Goal: Task Accomplishment & Management: Use online tool/utility

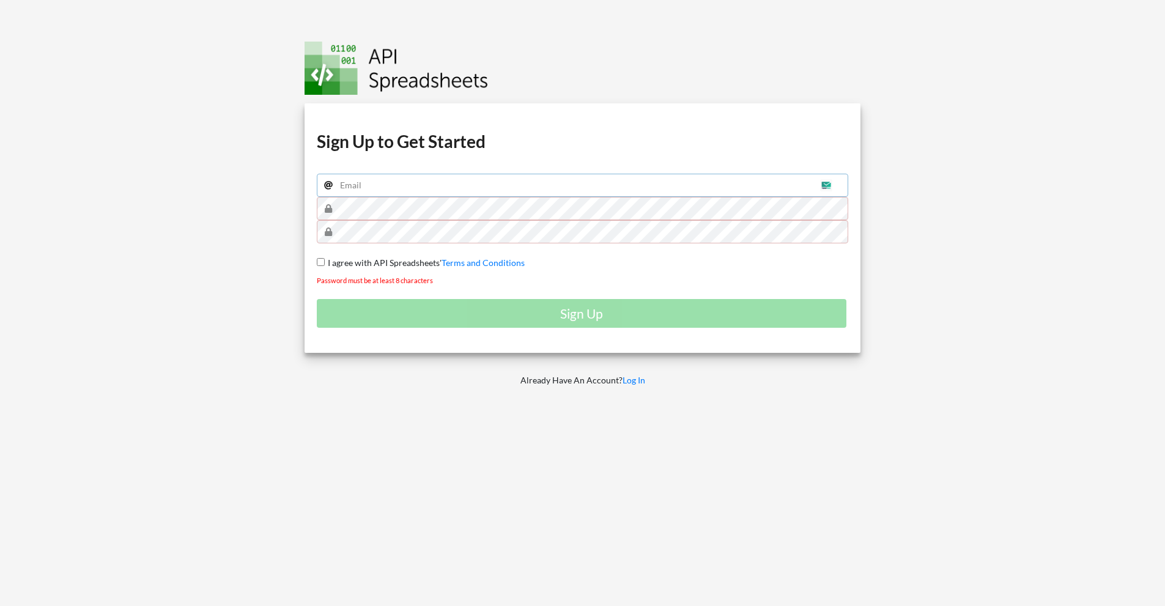
click at [357, 180] on input "email" at bounding box center [583, 185] width 532 height 23
type input "[EMAIL_ADDRESS][DOMAIN_NAME]"
click at [322, 261] on input "I agree with API Spreadsheets' Terms and Conditions" at bounding box center [321, 262] width 8 height 8
checkbox input "true"
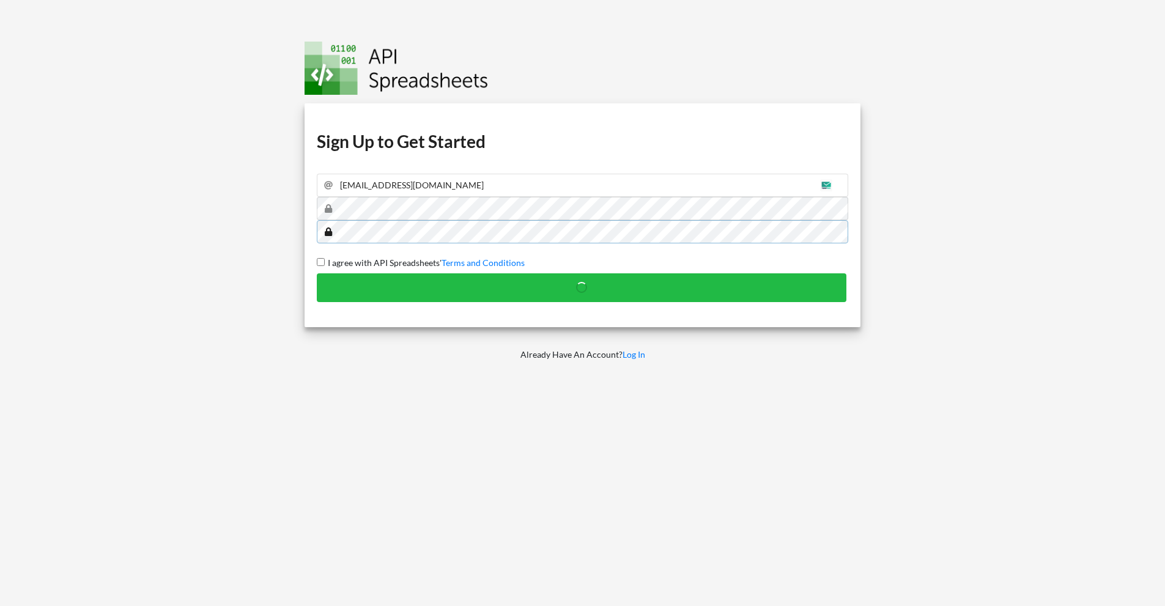
checkbox input "false"
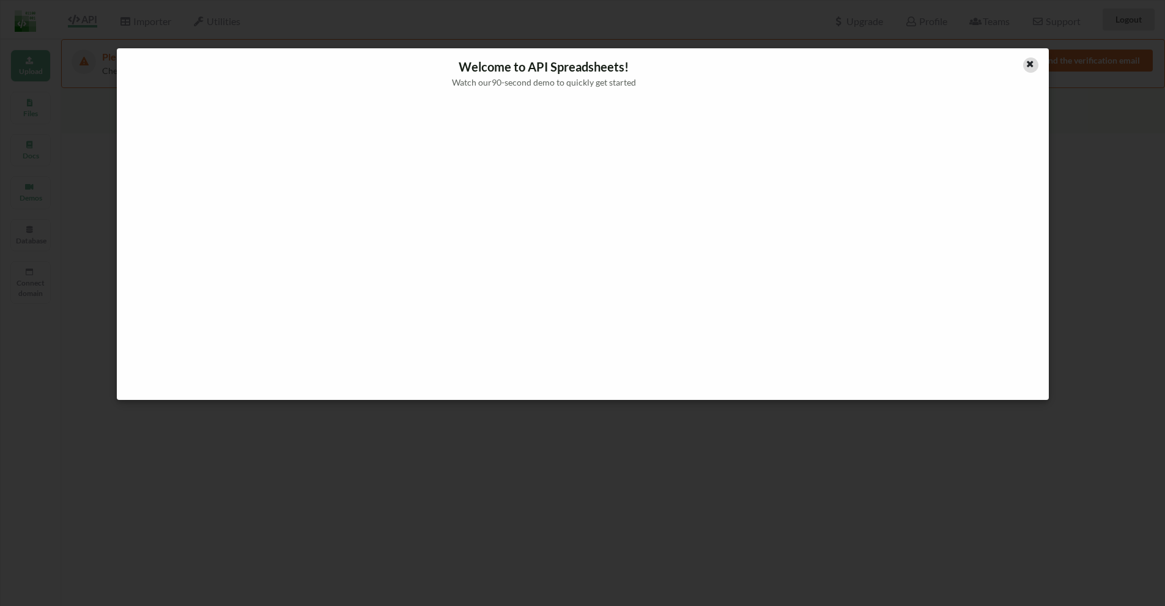
click at [1027, 61] on icon at bounding box center [1030, 62] width 10 height 9
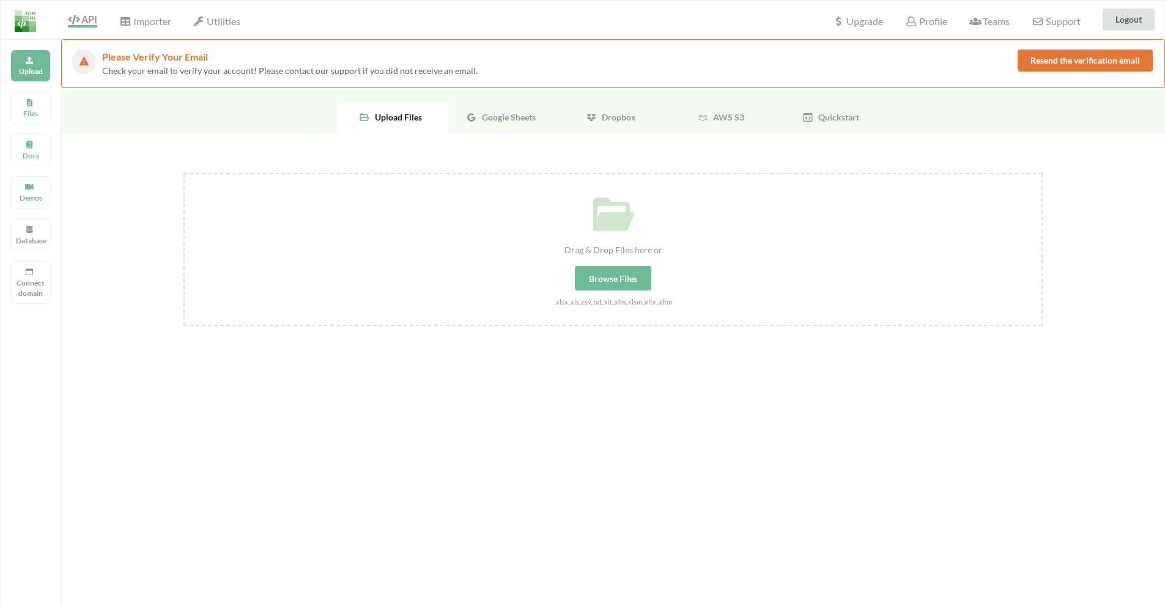
click at [496, 122] on div "Google Sheets" at bounding box center [503, 118] width 110 height 31
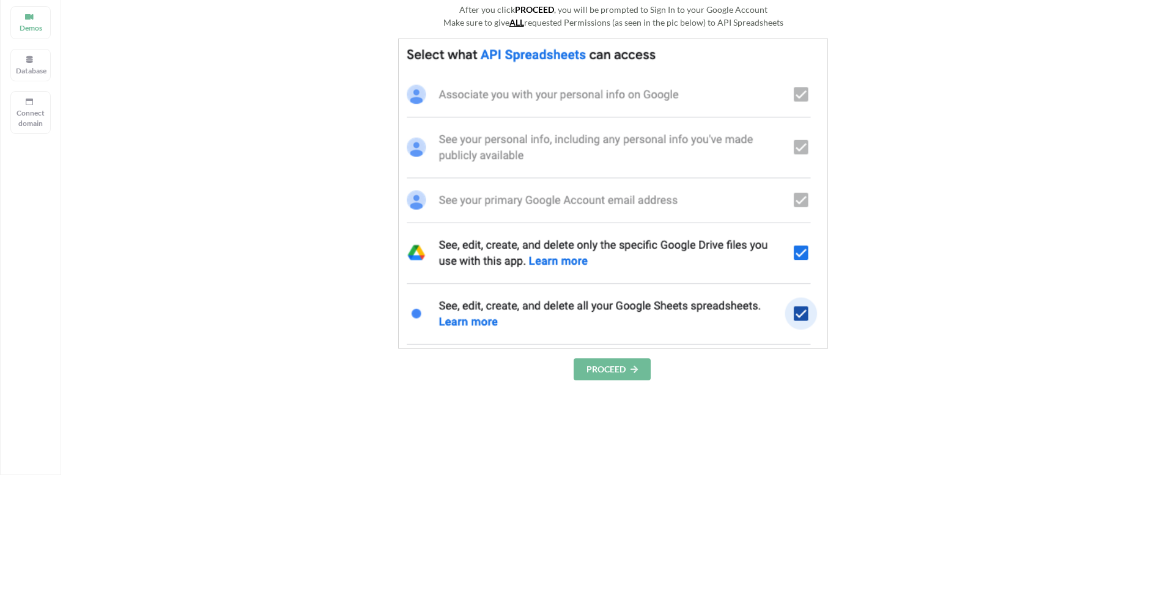
scroll to position [184, 0]
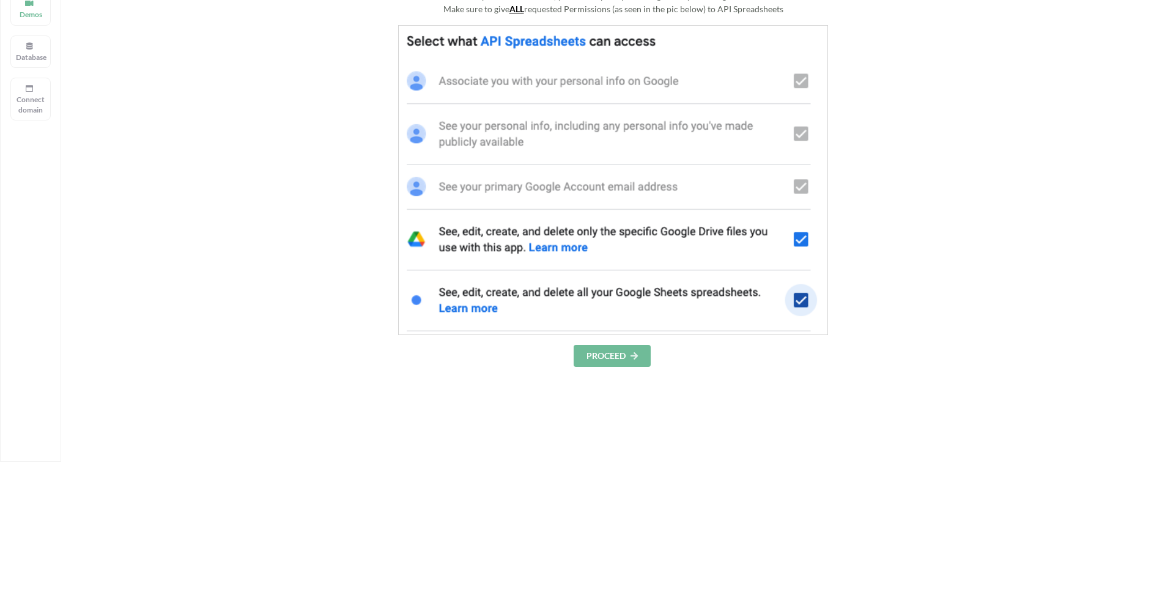
click at [623, 354] on button "PROCEED" at bounding box center [612, 356] width 77 height 22
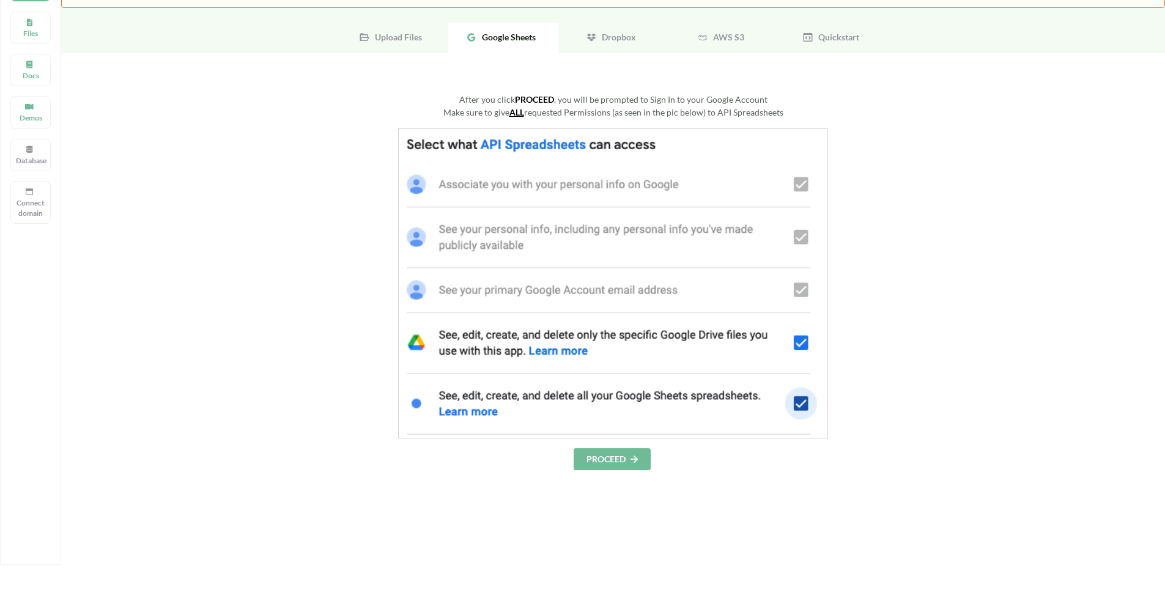
scroll to position [0, 0]
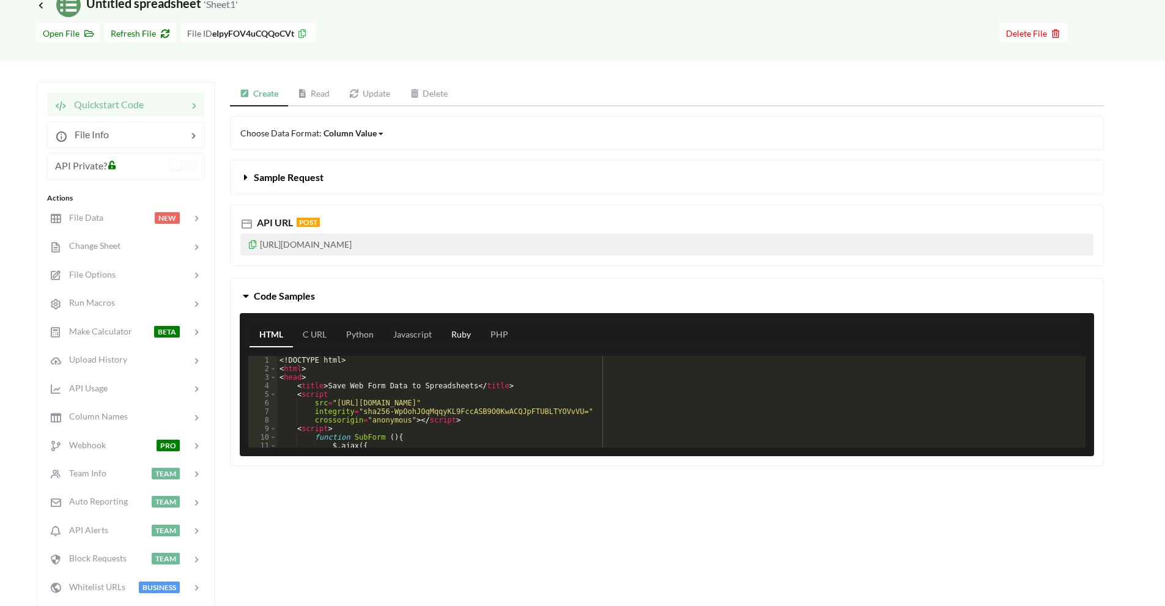
scroll to position [61, 0]
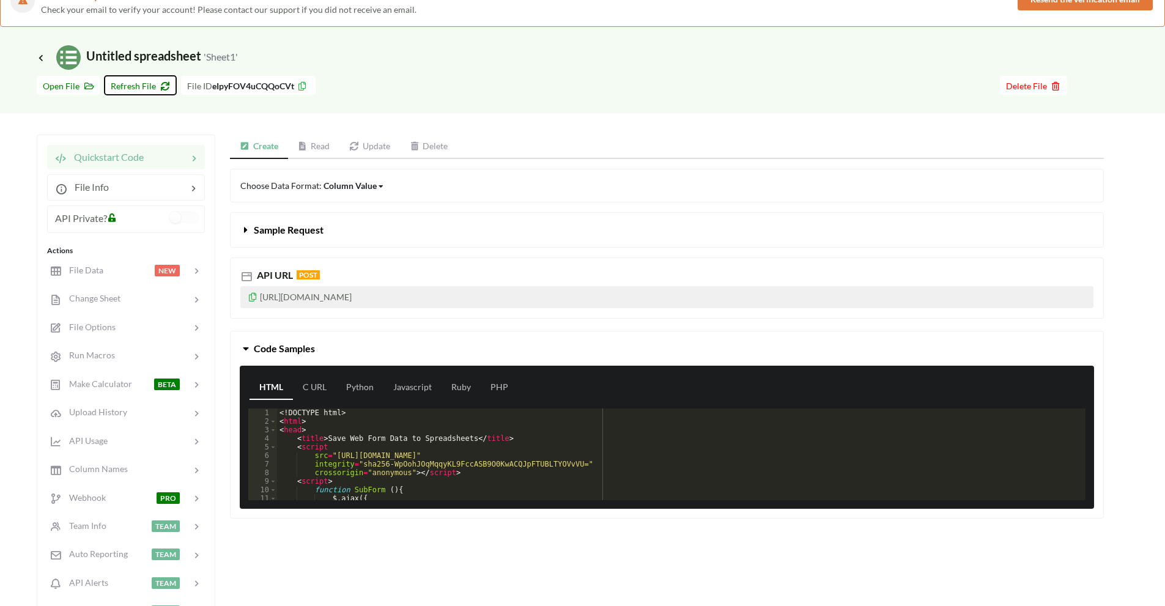
click at [156, 88] on span "Refresh File" at bounding box center [140, 86] width 59 height 10
click at [427, 151] on link "Delete" at bounding box center [429, 147] width 58 height 24
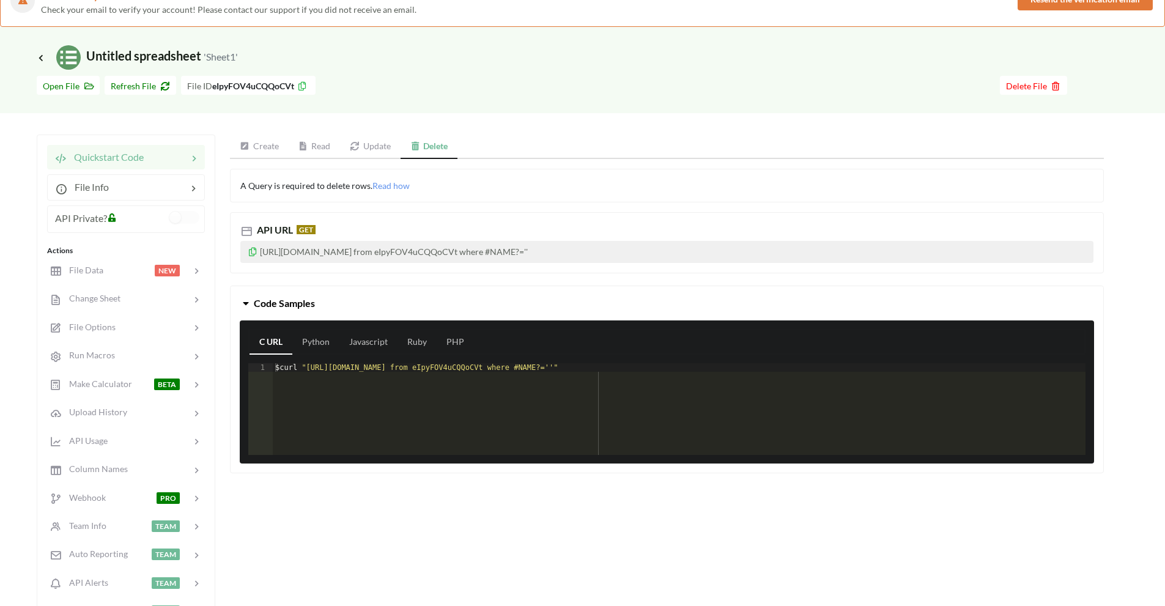
click at [426, 150] on link "Delete" at bounding box center [430, 147] width 58 height 24
click at [43, 53] on span "Icon Link Untitled spreadsheet 'Sheet1'" at bounding box center [137, 55] width 201 height 15
click at [41, 56] on icon at bounding box center [40, 58] width 11 height 10
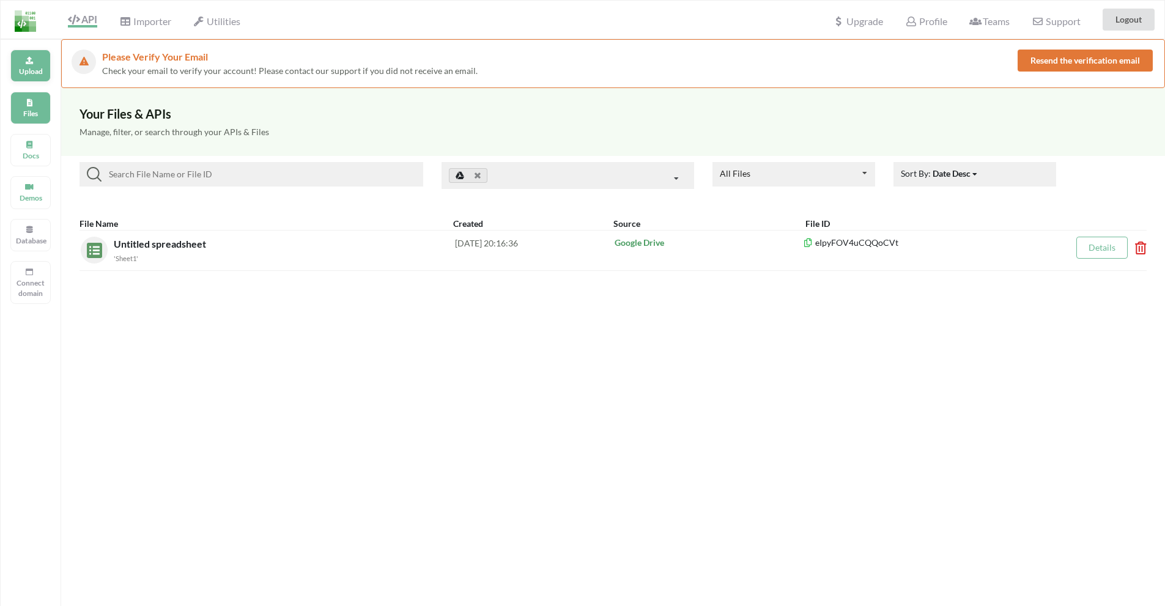
click at [23, 75] on p "Upload" at bounding box center [30, 71] width 29 height 10
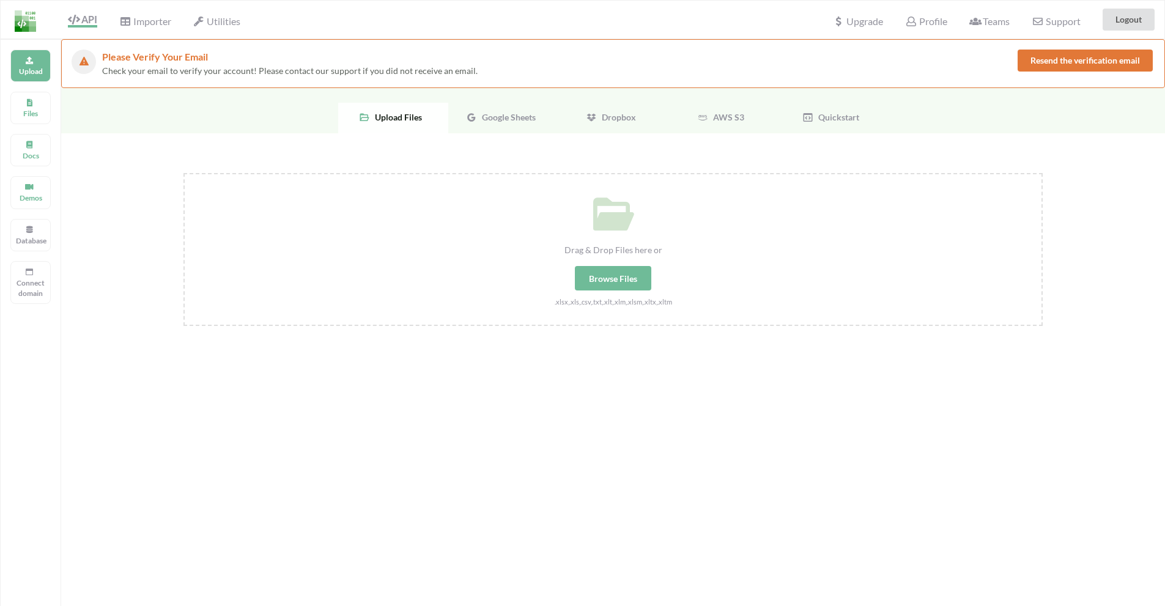
click at [492, 113] on span "Google Sheets" at bounding box center [506, 117] width 59 height 10
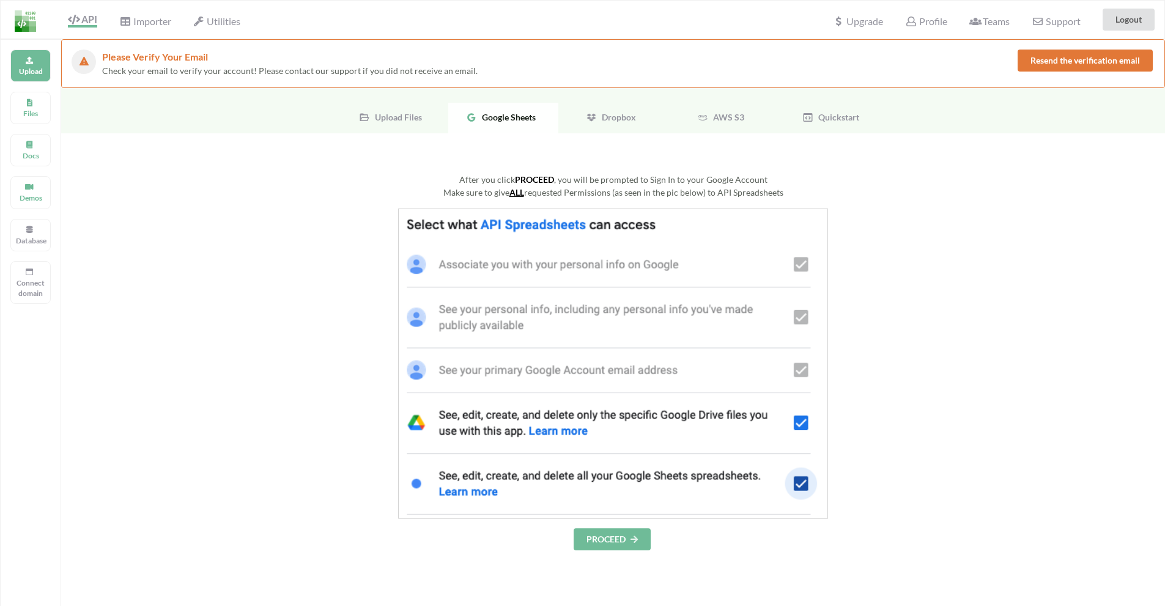
click at [631, 544] on button "PROCEED" at bounding box center [612, 540] width 77 height 22
click at [617, 540] on button "PROCEED" at bounding box center [612, 540] width 77 height 22
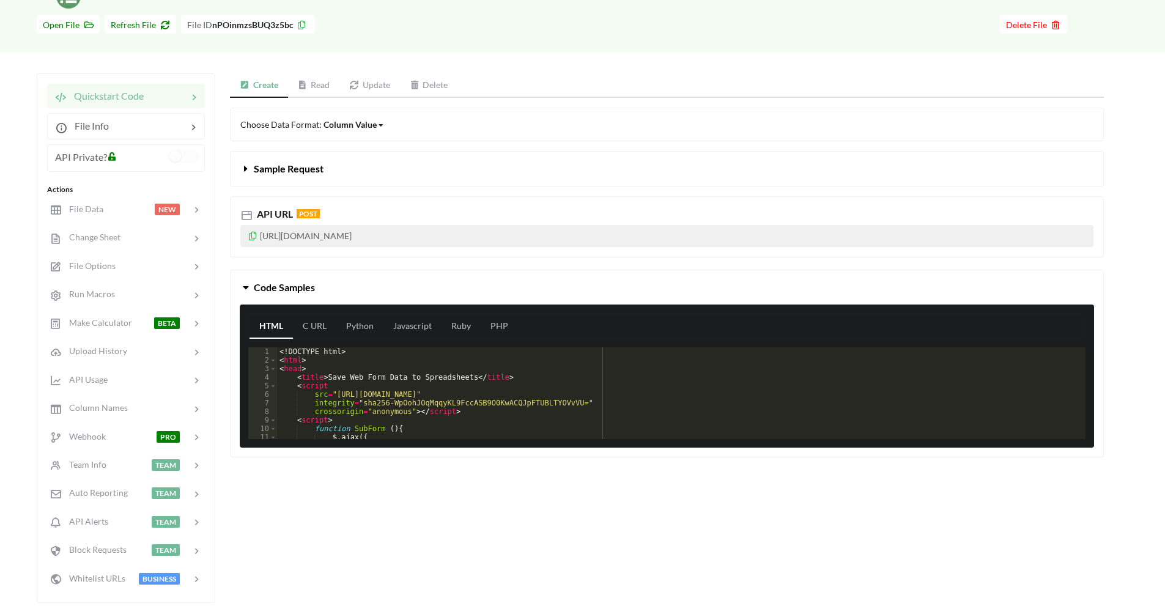
scroll to position [61, 0]
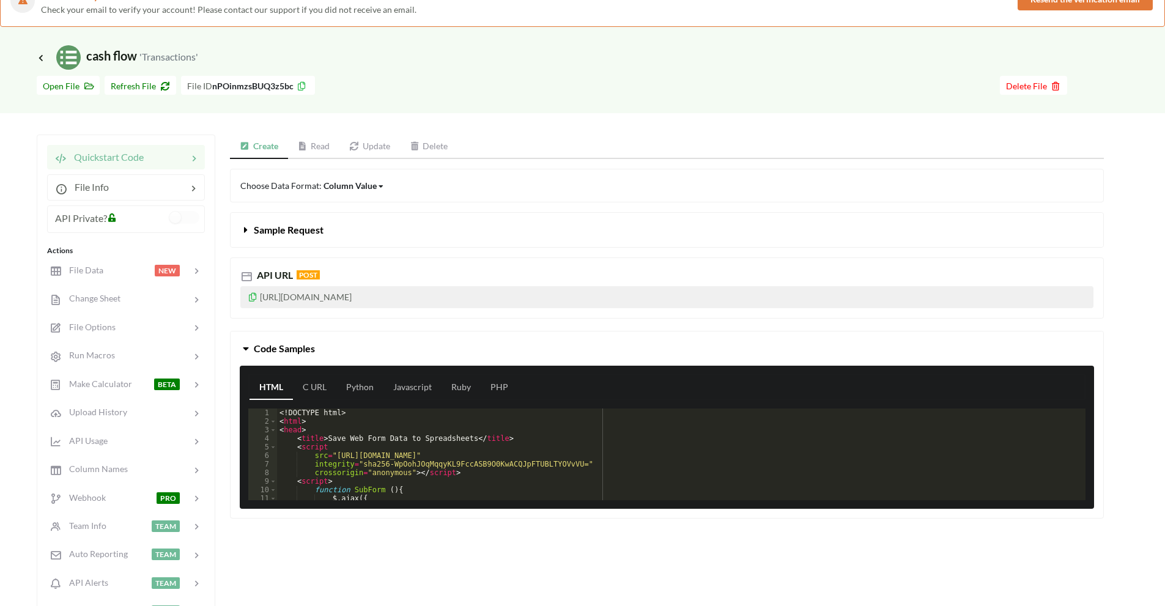
drag, startPoint x: 508, startPoint y: 292, endPoint x: 242, endPoint y: 303, distance: 266.3
click at [242, 303] on p "https://api.apispreadsheets.com/data/nPOinmzsBUQ3z5bc/" at bounding box center [666, 297] width 853 height 22
click at [250, 300] on icon at bounding box center [253, 295] width 10 height 9
copy p "https://api.apispreadsheets.com/data/nPOinmzsBUQ3z5bc/"
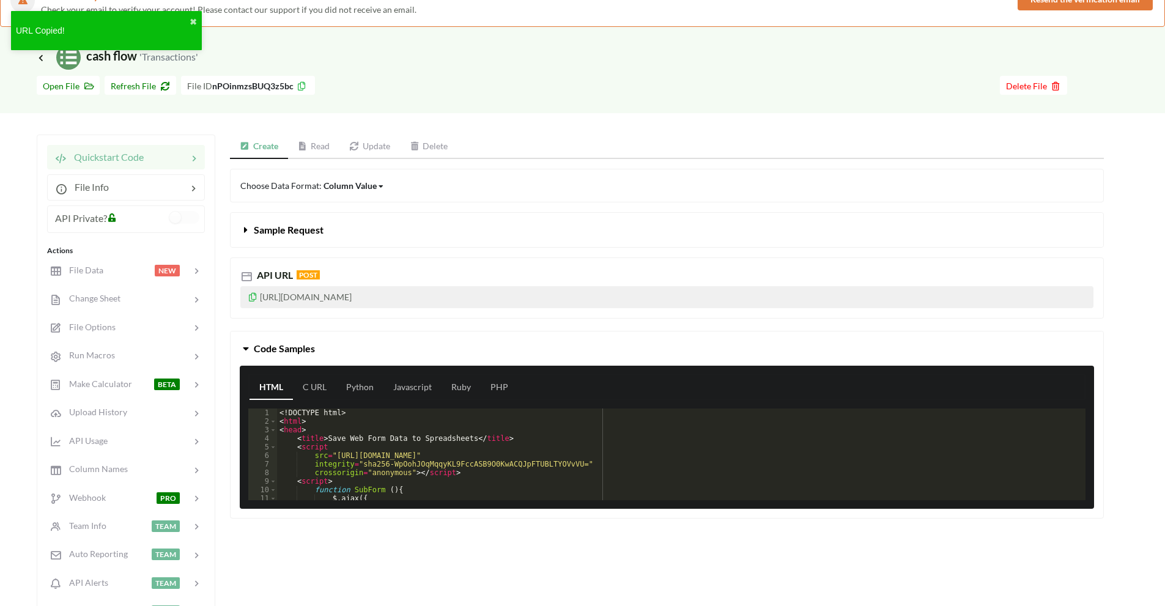
click at [521, 243] on button "Sample Request" at bounding box center [667, 230] width 873 height 34
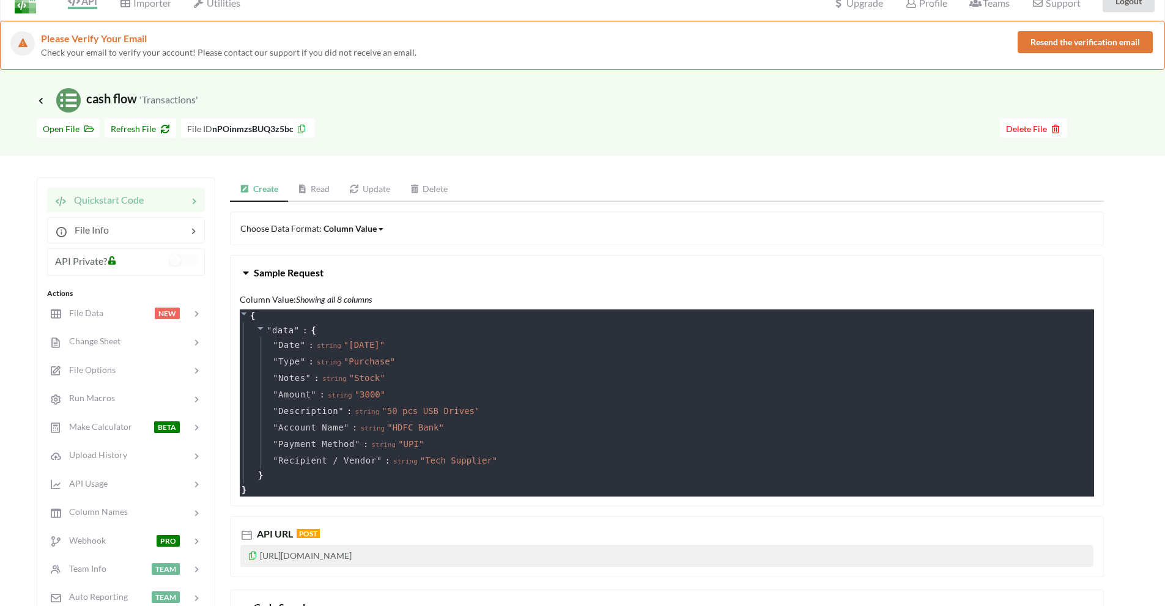
scroll to position [0, 0]
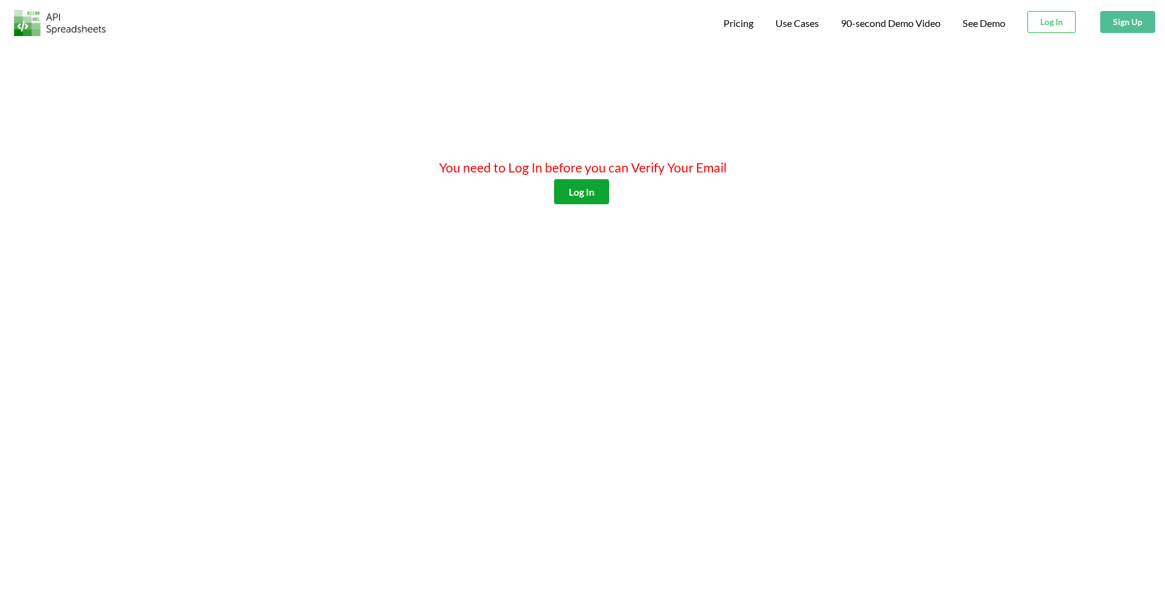
click at [596, 193] on button "Log In" at bounding box center [581, 191] width 55 height 25
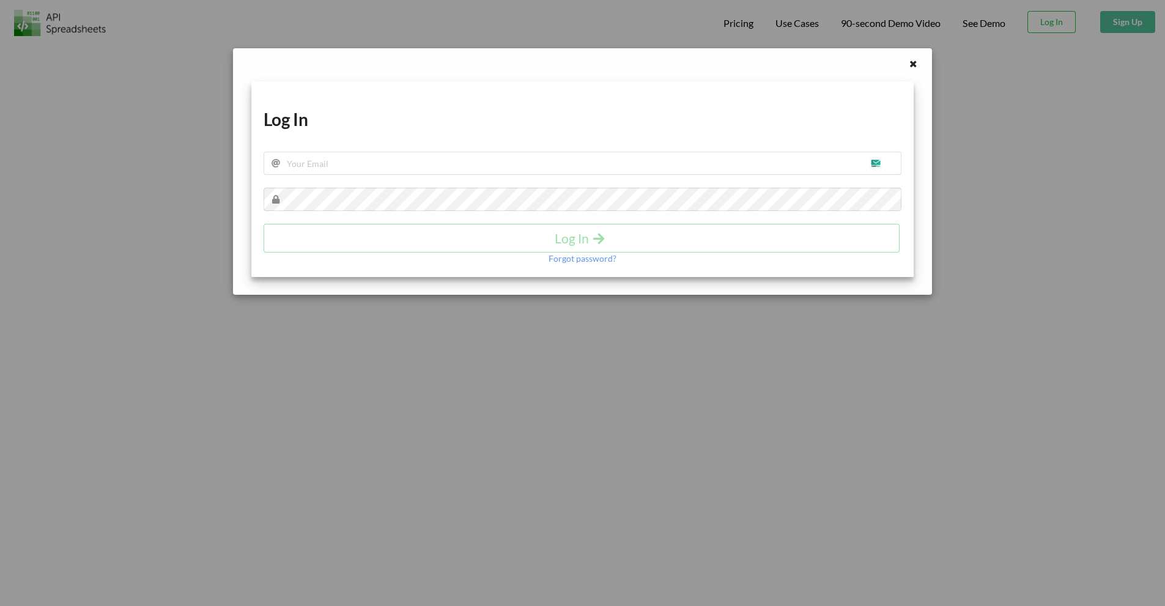
click at [480, 179] on div "Download hidden Download hidden Log In Log In Forgot password?" at bounding box center [582, 179] width 663 height 196
click at [488, 165] on input "text" at bounding box center [583, 163] width 638 height 23
type input "[EMAIL_ADDRESS][DOMAIN_NAME]"
click at [598, 244] on icon "submit" at bounding box center [599, 237] width 15 height 13
